Goal: Task Accomplishment & Management: Complete application form

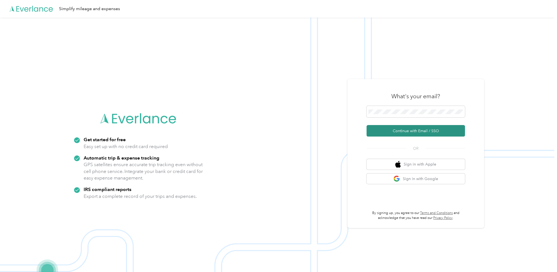
click at [422, 130] on button "Continue with Email / SSO" at bounding box center [416, 130] width 98 height 11
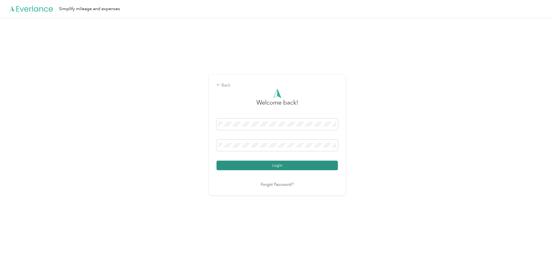
click at [300, 166] on button "Login" at bounding box center [276, 165] width 121 height 10
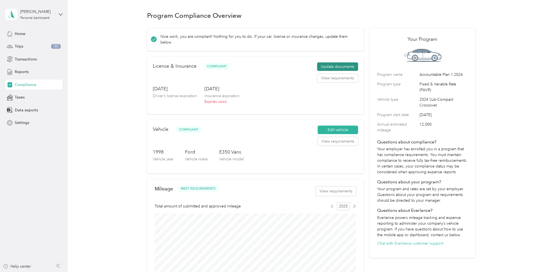
click at [338, 67] on button "Update documents" at bounding box center [337, 66] width 41 height 9
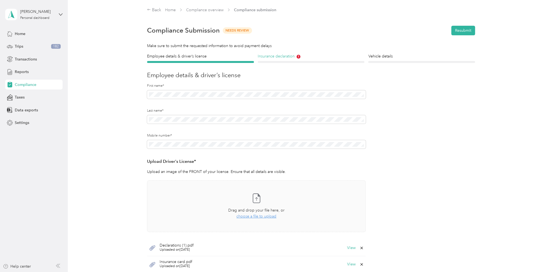
click at [291, 57] on h4 "Insurance declaration" at bounding box center [311, 56] width 107 height 6
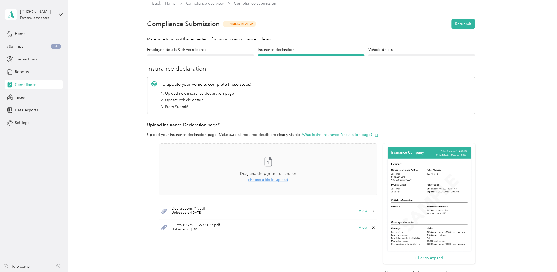
click at [521, 117] on div "Back Home Compliance overview Compliance submission Compliance Submission Pendi…" at bounding box center [311, 173] width 487 height 361
click at [462, 24] on button "Resubmit" at bounding box center [463, 24] width 24 height 10
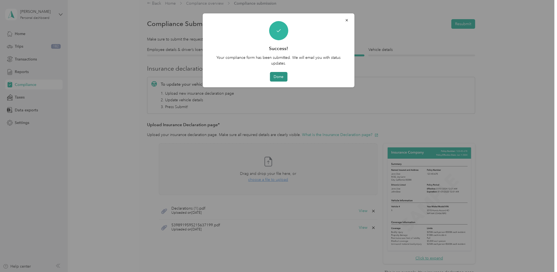
click at [280, 78] on button "Done" at bounding box center [278, 77] width 17 height 10
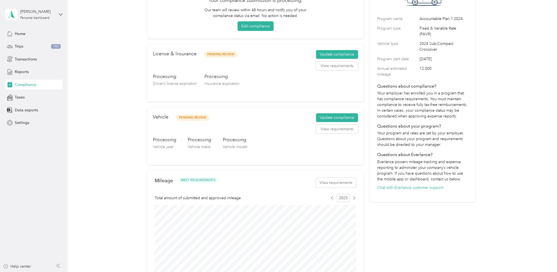
scroll to position [80, 0]
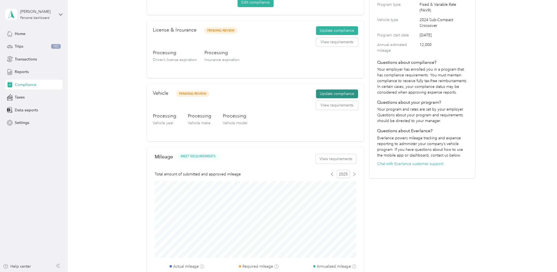
click at [327, 95] on button "Update compliance" at bounding box center [337, 93] width 42 height 9
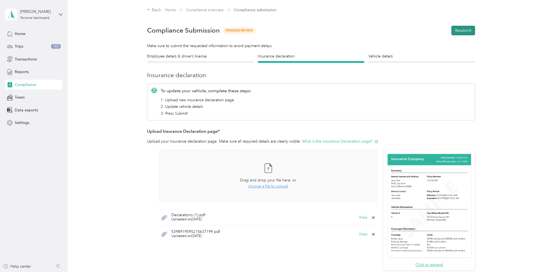
click at [465, 28] on button "Resubmit" at bounding box center [463, 31] width 24 height 10
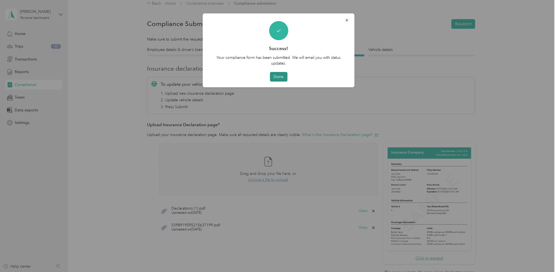
click at [279, 78] on button "Done" at bounding box center [278, 77] width 17 height 10
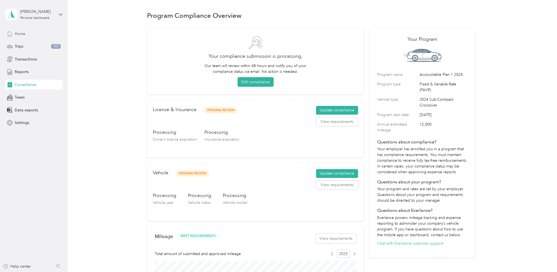
click at [21, 35] on span "Home" at bounding box center [20, 34] width 11 height 6
